Goal: Task Accomplishment & Management: Manage account settings

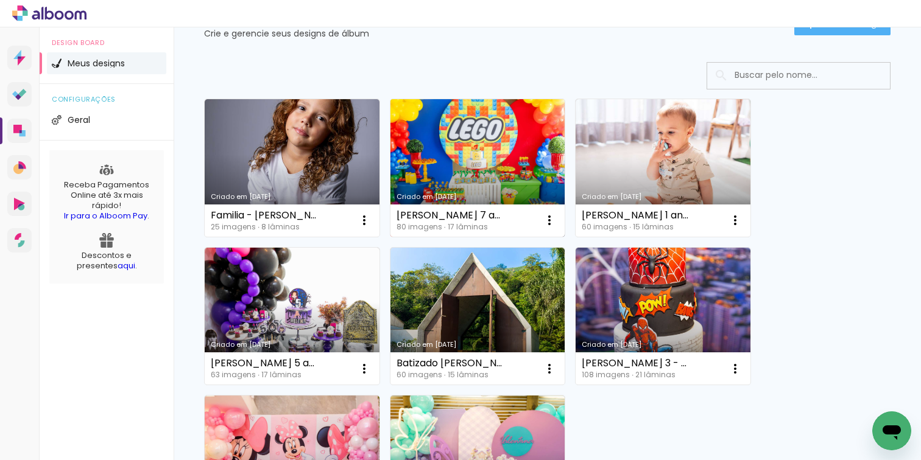
scroll to position [66, 0]
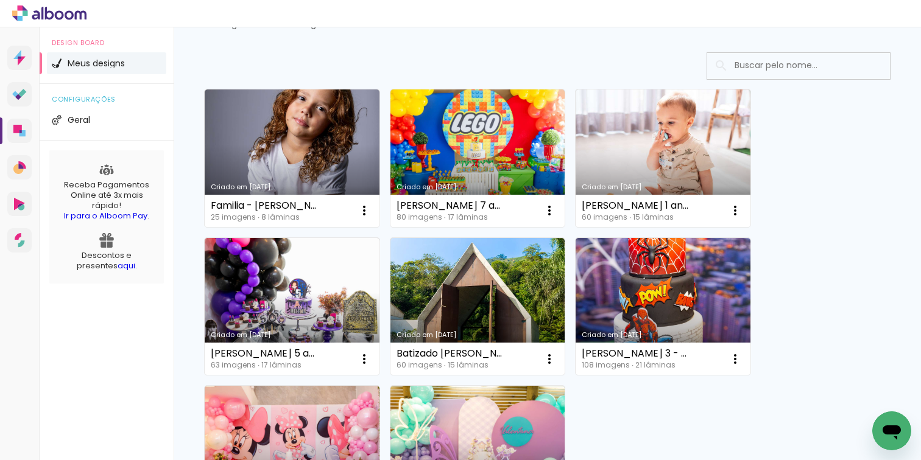
click at [269, 284] on link "Criado em [DATE]" at bounding box center [292, 307] width 175 height 138
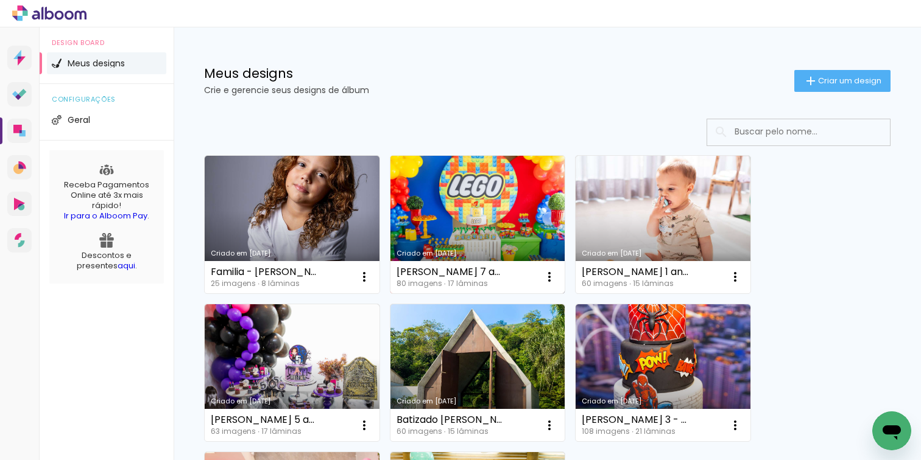
click at [449, 208] on link "Criado em [DATE]" at bounding box center [477, 225] width 175 height 138
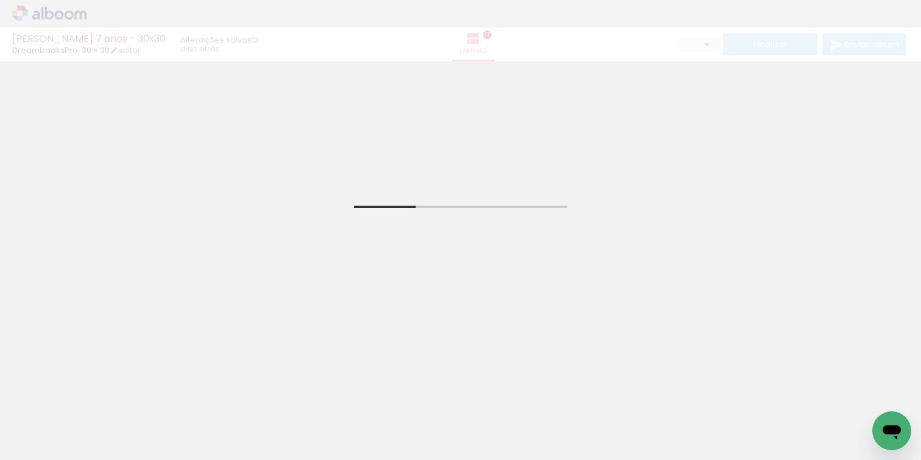
scroll to position [1, 0]
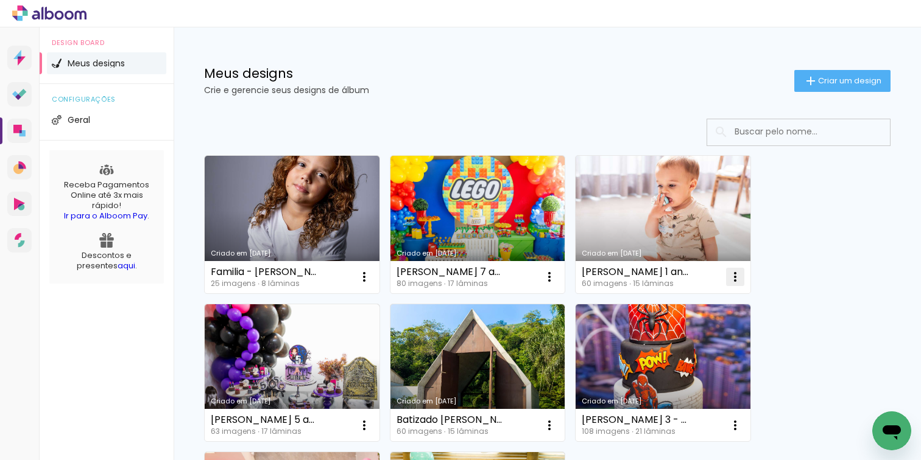
click at [740, 276] on iron-icon at bounding box center [735, 277] width 15 height 15
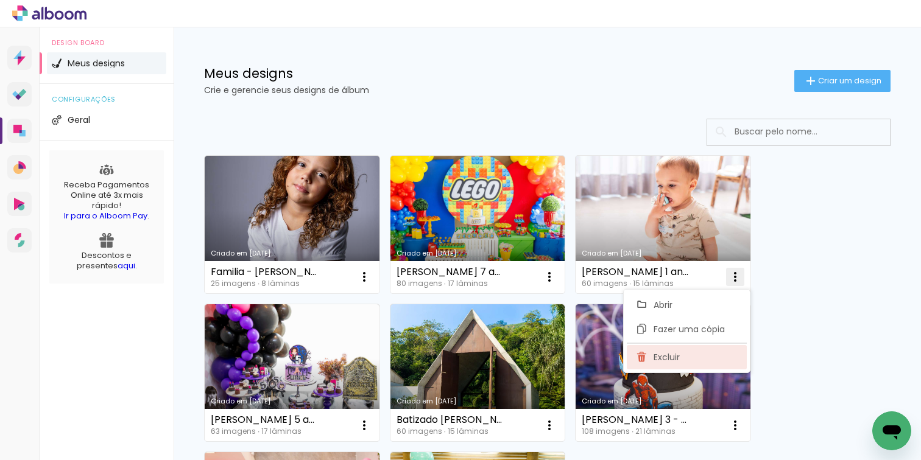
click at [667, 359] on span "Excluir" at bounding box center [666, 357] width 26 height 9
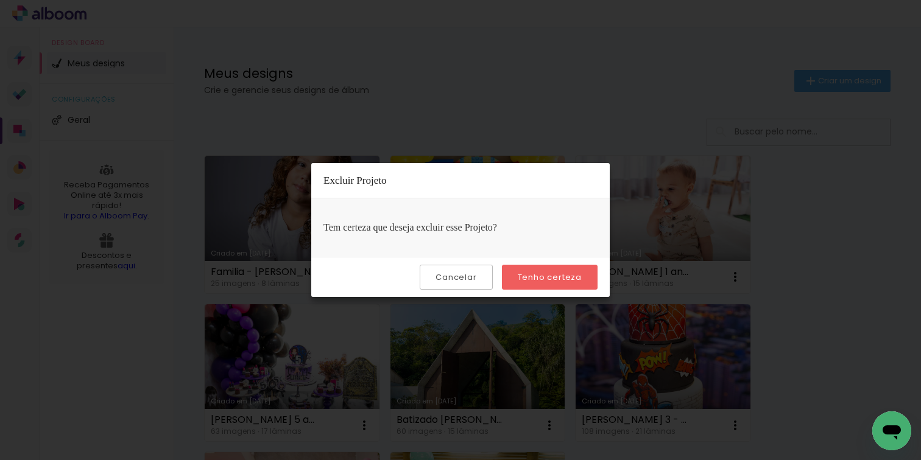
click at [534, 270] on paper-button "Tenho certeza" at bounding box center [550, 277] width 96 height 25
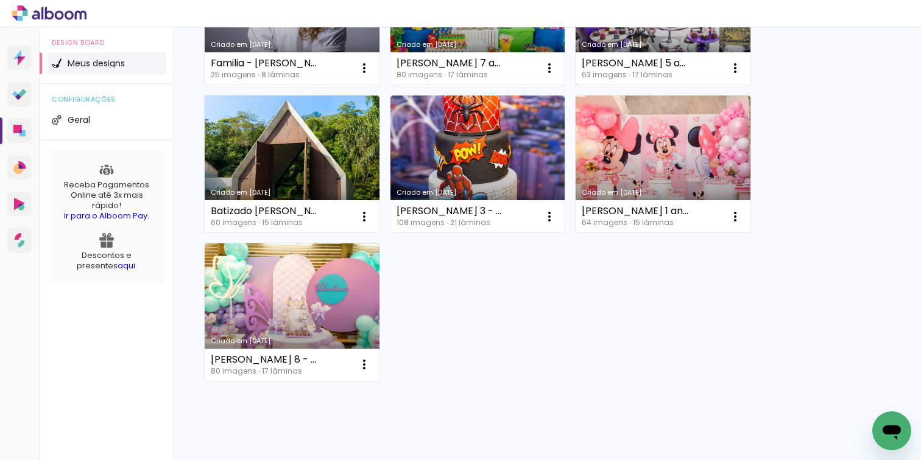
scroll to position [209, 0]
